Goal: Transaction & Acquisition: Book appointment/travel/reservation

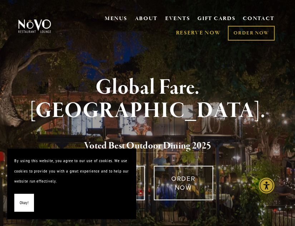
click at [215, 33] on link "RESERVE NOW" at bounding box center [198, 33] width 45 height 14
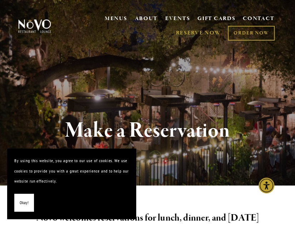
click at [23, 199] on span "Okay!" at bounding box center [24, 202] width 9 height 10
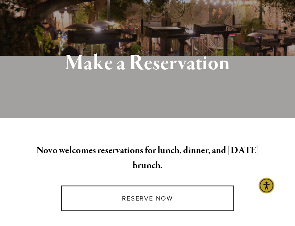
scroll to position [143, 0]
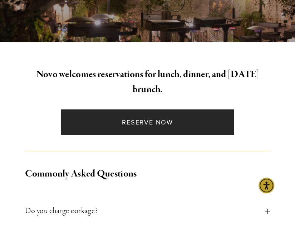
click at [206, 123] on link "Reserve Now" at bounding box center [147, 121] width 173 height 25
